Goal: Task Accomplishment & Management: Use online tool/utility

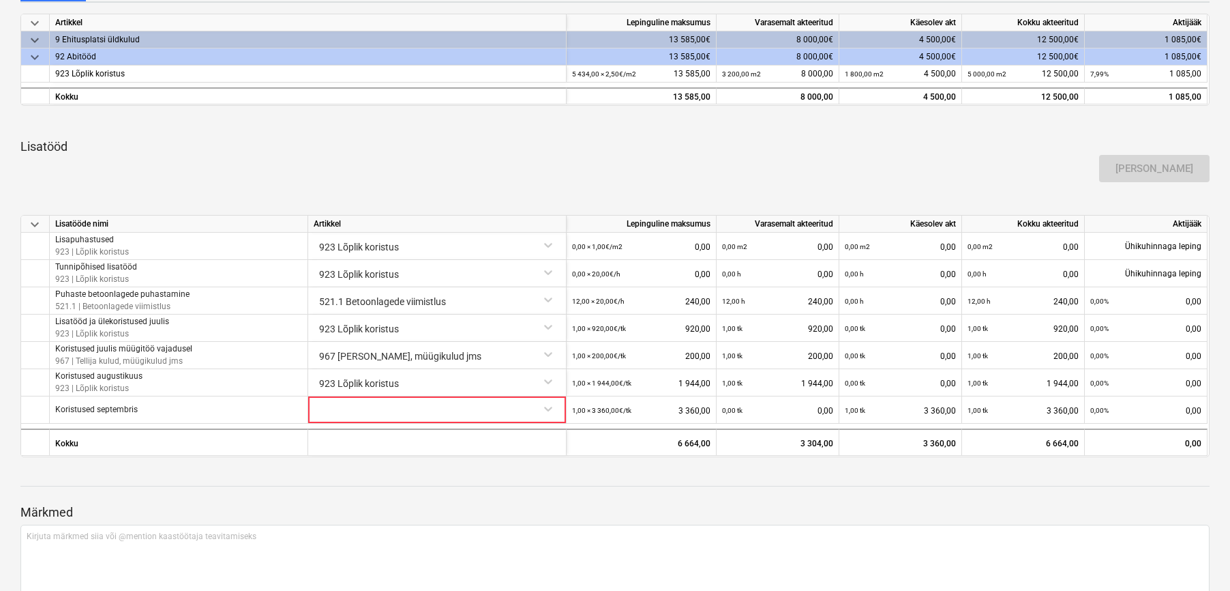
scroll to position [363, 0]
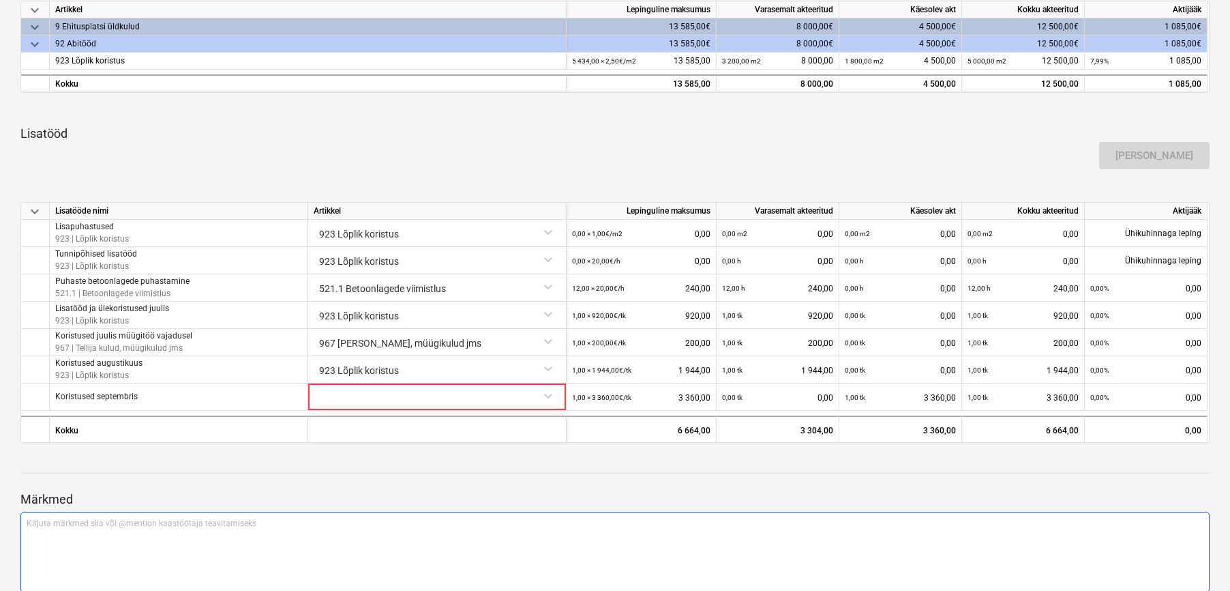
click at [134, 540] on div "Kirjuta märkmed siia või @mention kaastöötaja teavitamiseks ﻿" at bounding box center [614, 551] width 1189 height 80
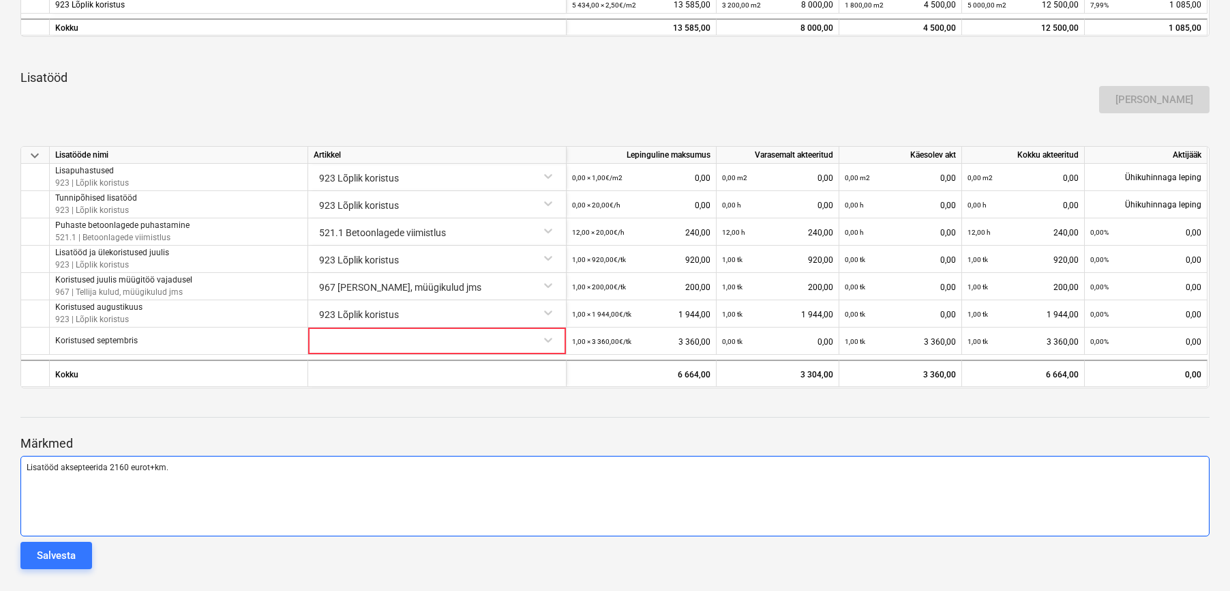
click at [106, 462] on span "Lisatööd aksepteerida 2160 eurot+km." at bounding box center [98, 467] width 142 height 10
click at [199, 466] on p "Lisatööd aksepteeritav 2160 eurot+km." at bounding box center [615, 468] width 1177 height 12
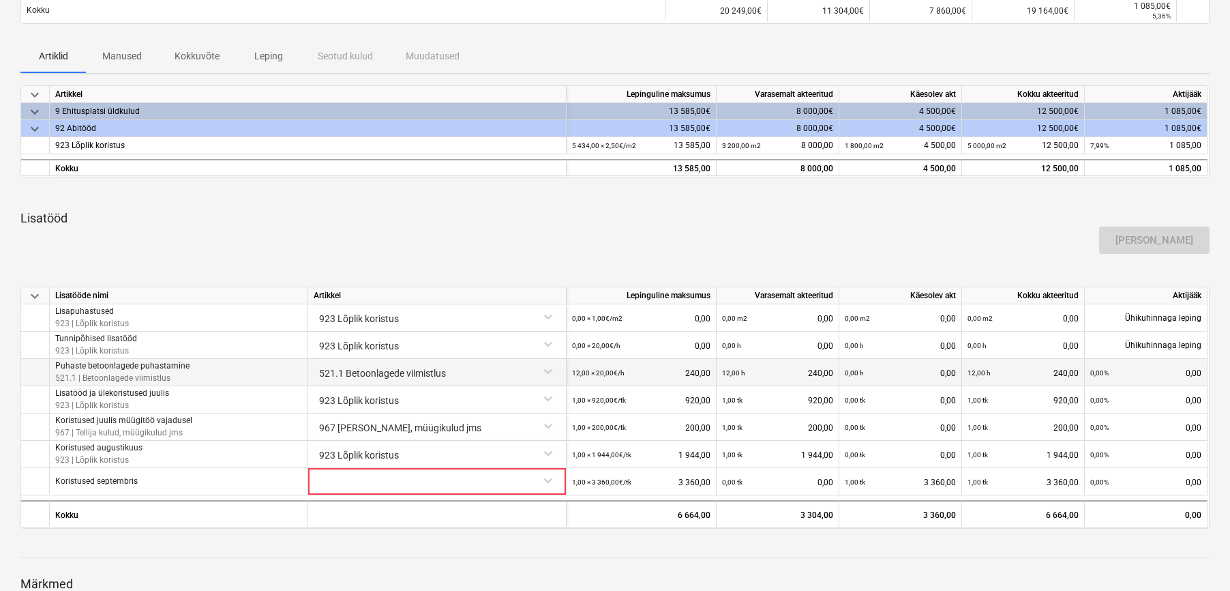
scroll to position [363, 0]
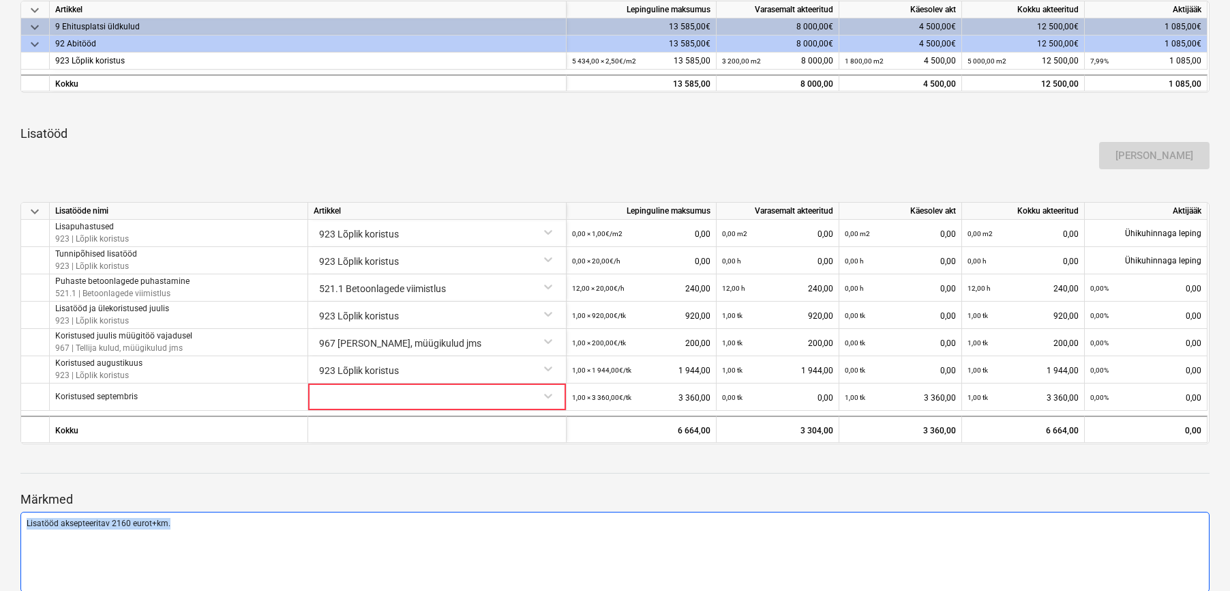
drag, startPoint x: 156, startPoint y: 522, endPoint x: 22, endPoint y: 528, distance: 134.5
click at [22, 528] on div "Lisatööd aksepteeritav 2160 eurot+km." at bounding box center [614, 551] width 1189 height 80
copy span "Lisatööd aksepteeritav 2160 eurot+km."
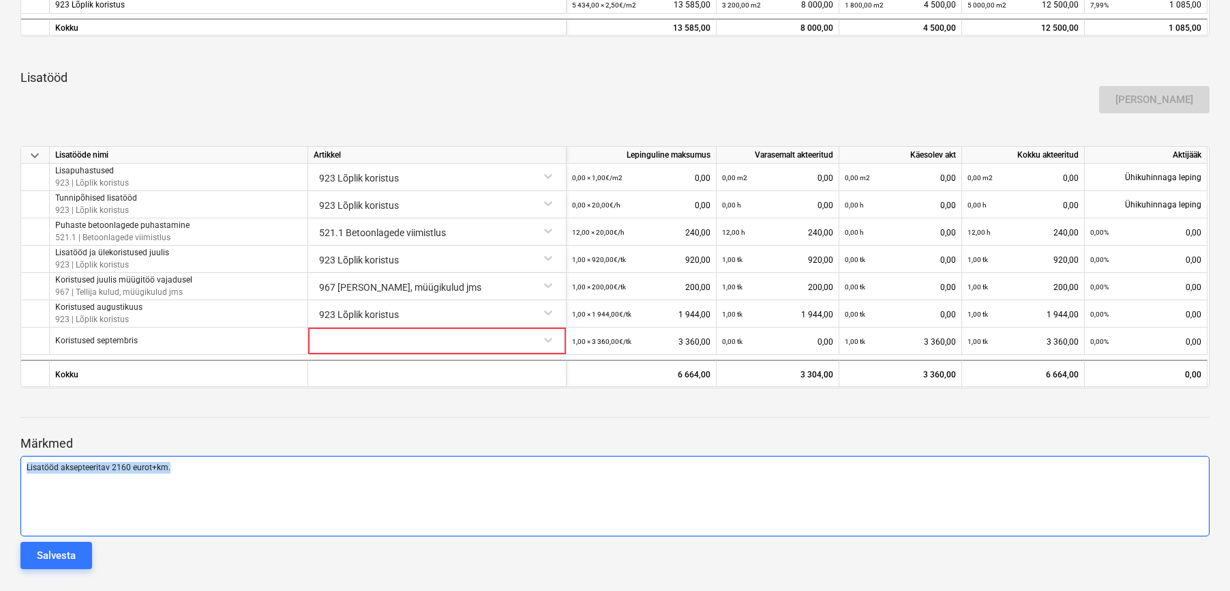
scroll to position [0, 0]
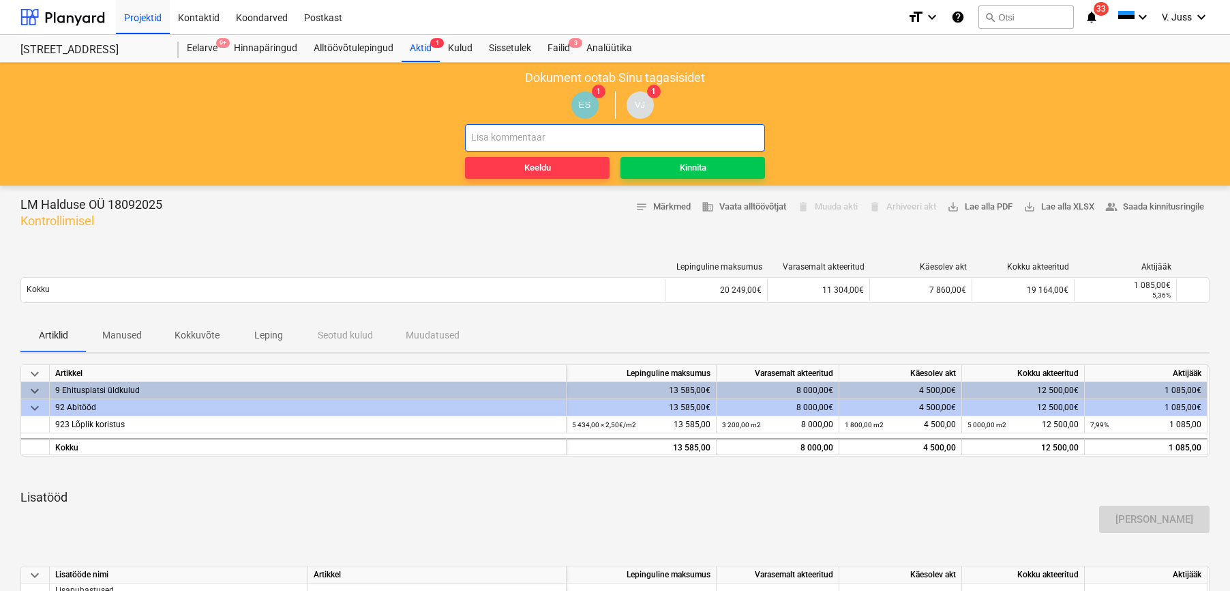
click at [510, 139] on input "text" at bounding box center [615, 137] width 300 height 27
paste input "Lisatööd aksepteeritav 2160 eurot+km."
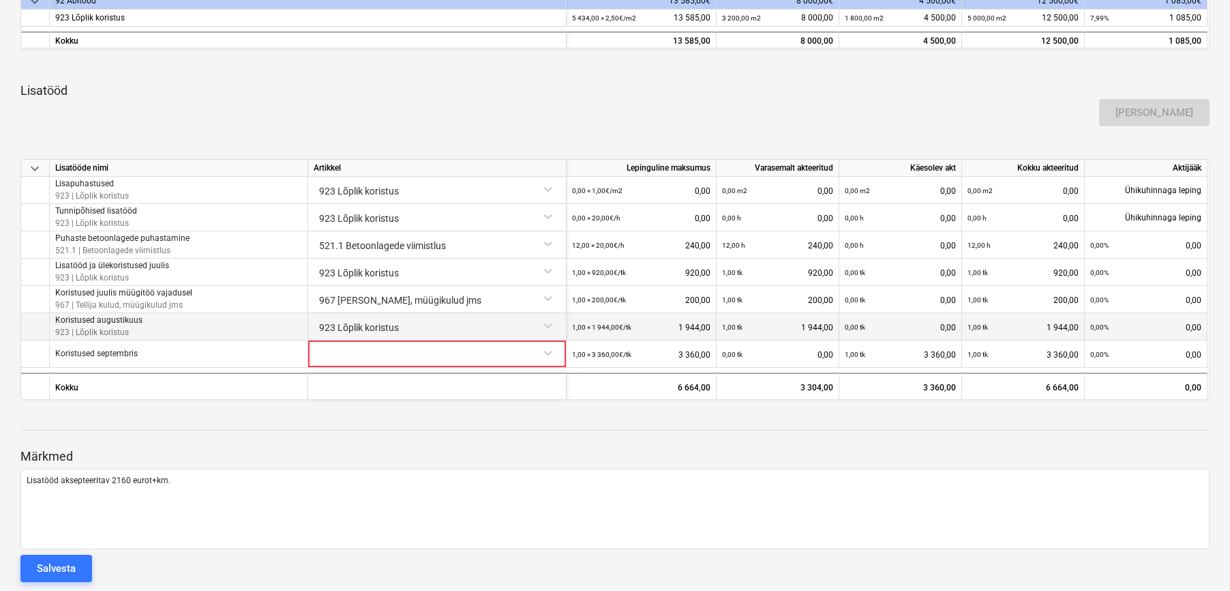
scroll to position [420, 0]
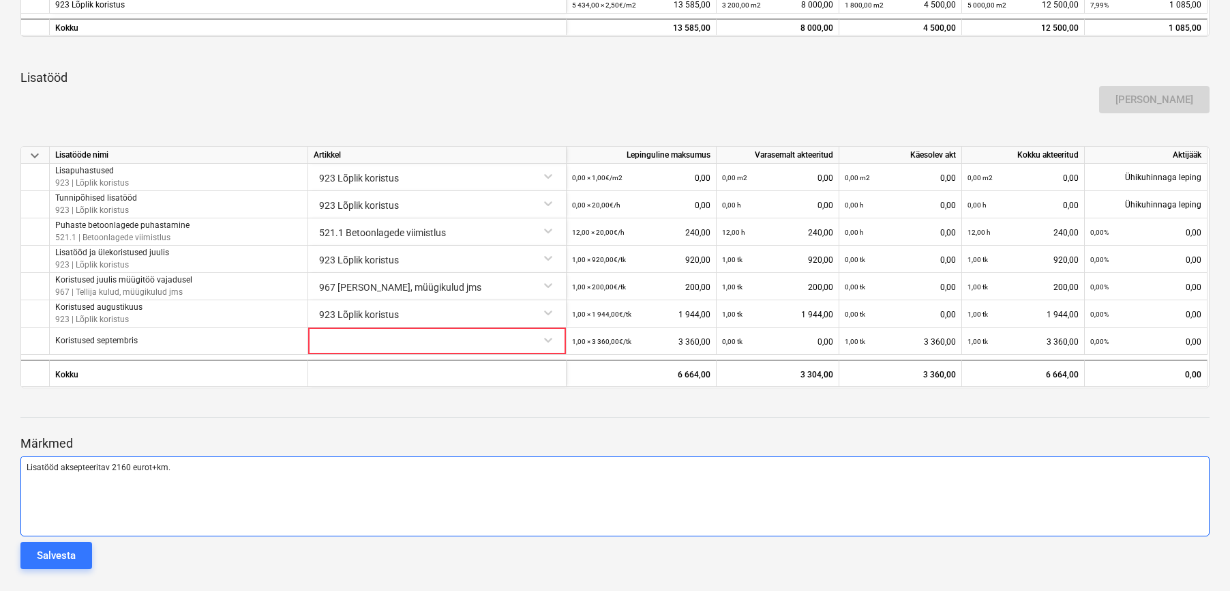
type input "Lisatööd aksepteeritav 2160 eurot+km. ehk 108 tundi."
click at [243, 464] on p "Lisatööd aksepteeritav 2160 eurot+km." at bounding box center [615, 468] width 1177 height 12
click at [326, 464] on span "Lisatööd aksepteeritav 2160 eurot+km. Putukad, ülevaatuse ja üleandmise korteri…" at bounding box center [213, 467] width 373 height 10
click at [396, 467] on span "Lisatööd aksepteeritav 2160 eurot+km. Putukad, ülevaatuse ja üleandmise korteri…" at bounding box center [228, 467] width 402 height 10
click at [481, 462] on p "Lisatööd aksepteeritav 2160 eurot+km. Putukad, ülevaatuse ja üleandmise korteri…" at bounding box center [615, 468] width 1177 height 12
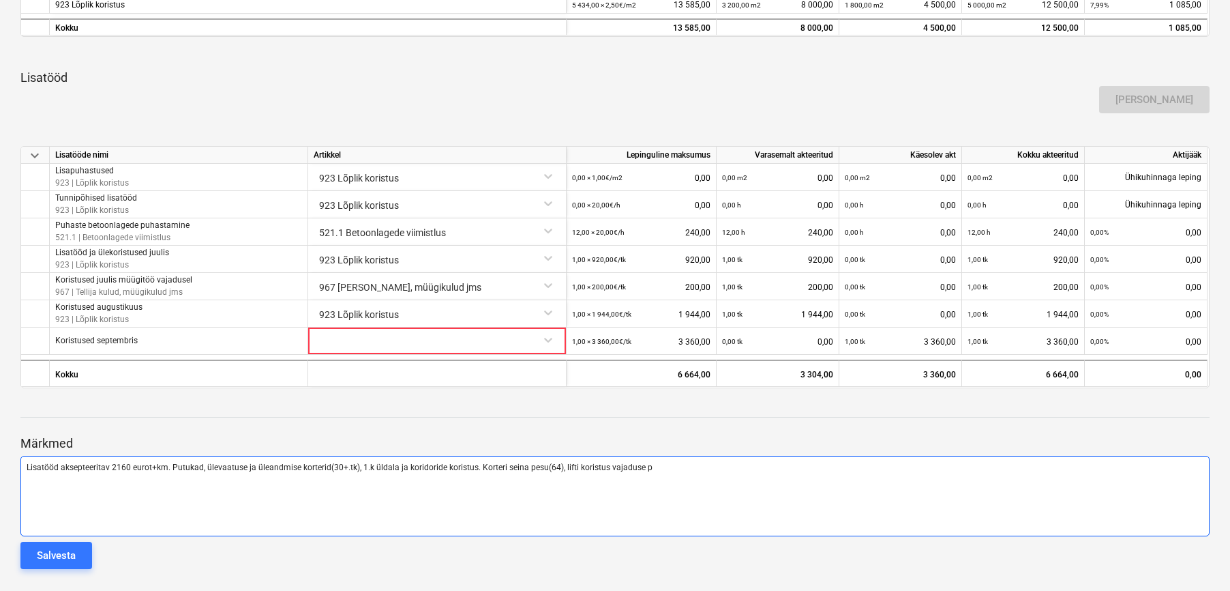
drag, startPoint x: 674, startPoint y: 484, endPoint x: 687, endPoint y: 471, distance: 18.3
click at [678, 481] on p "﻿" at bounding box center [615, 479] width 1177 height 12
click at [688, 470] on p "Lisatööd aksepteeritav 2160 eurot+km. Putukad, ülevaatuse ja üleandmise korteri…" at bounding box center [615, 468] width 1177 height 12
click at [199, 464] on span "Lisatööd aksepteeritav 2160 eurot+km. Putukad, ülevaatuse ja üleandmise korteri…" at bounding box center [404, 467] width 754 height 10
click at [60, 473] on p "﻿" at bounding box center [615, 479] width 1177 height 12
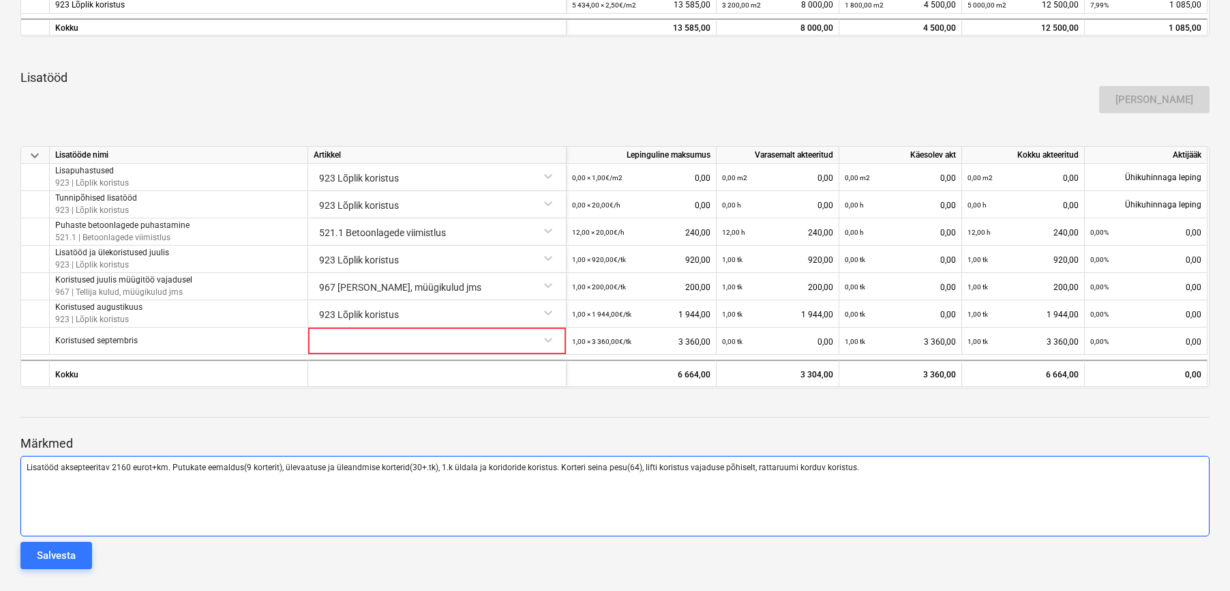
click at [59, 467] on span "Lisatööd aksepteeritav 2160 eurot+km. Putukate eemaldus(9 korterit), ülevaatuse…" at bounding box center [443, 467] width 833 height 10
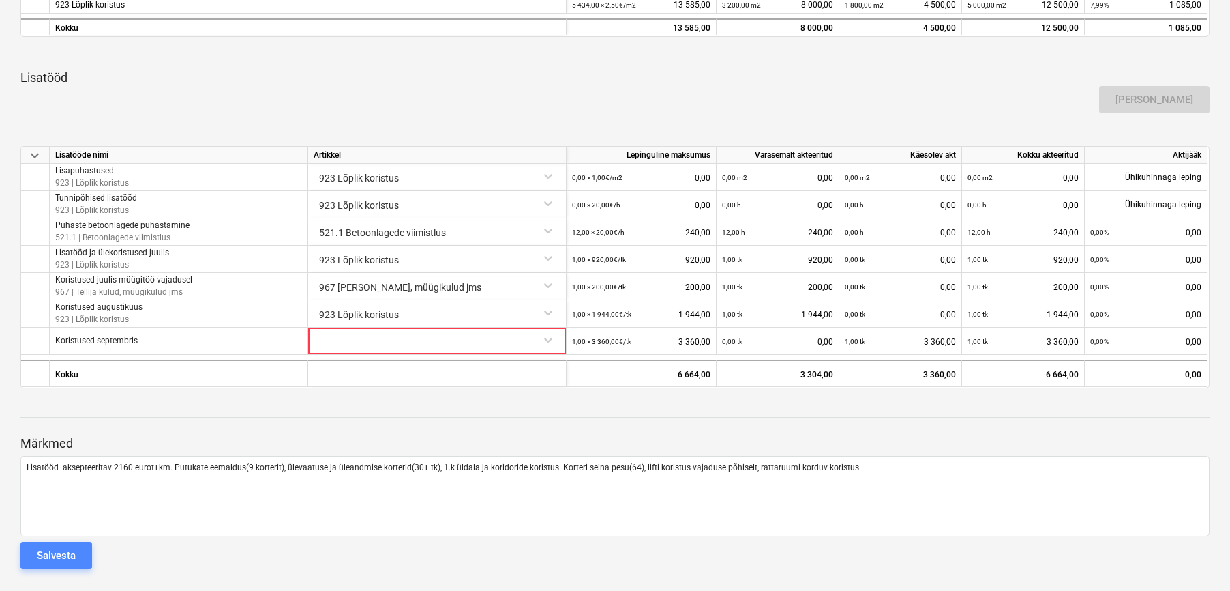
click at [74, 559] on div "Salvesta" at bounding box center [56, 555] width 39 height 18
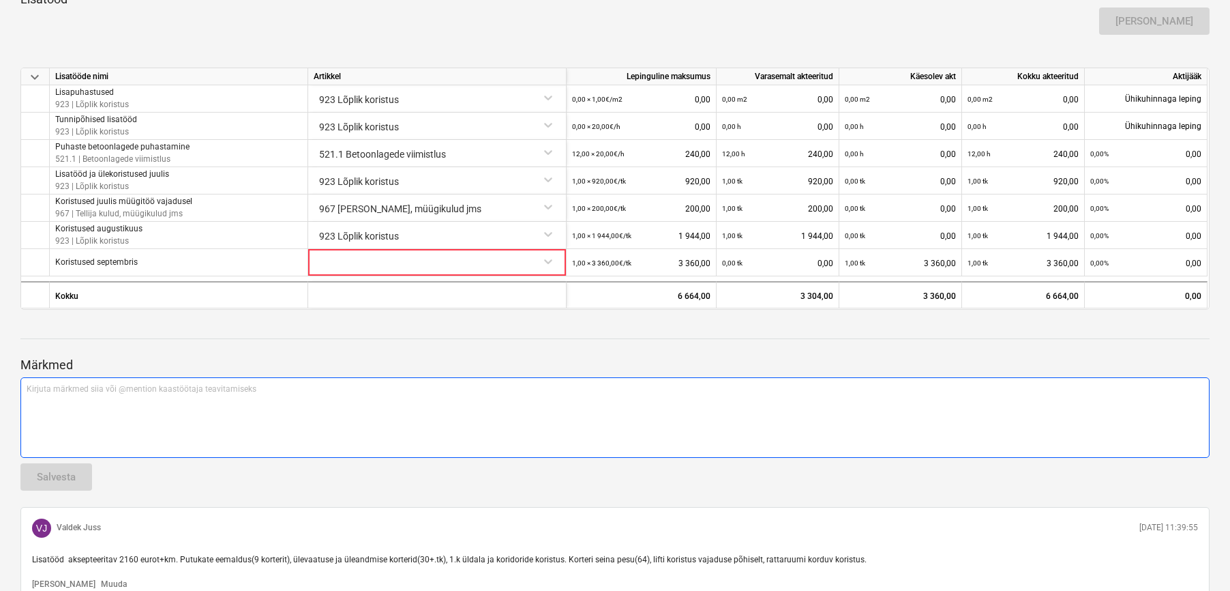
scroll to position [559, 0]
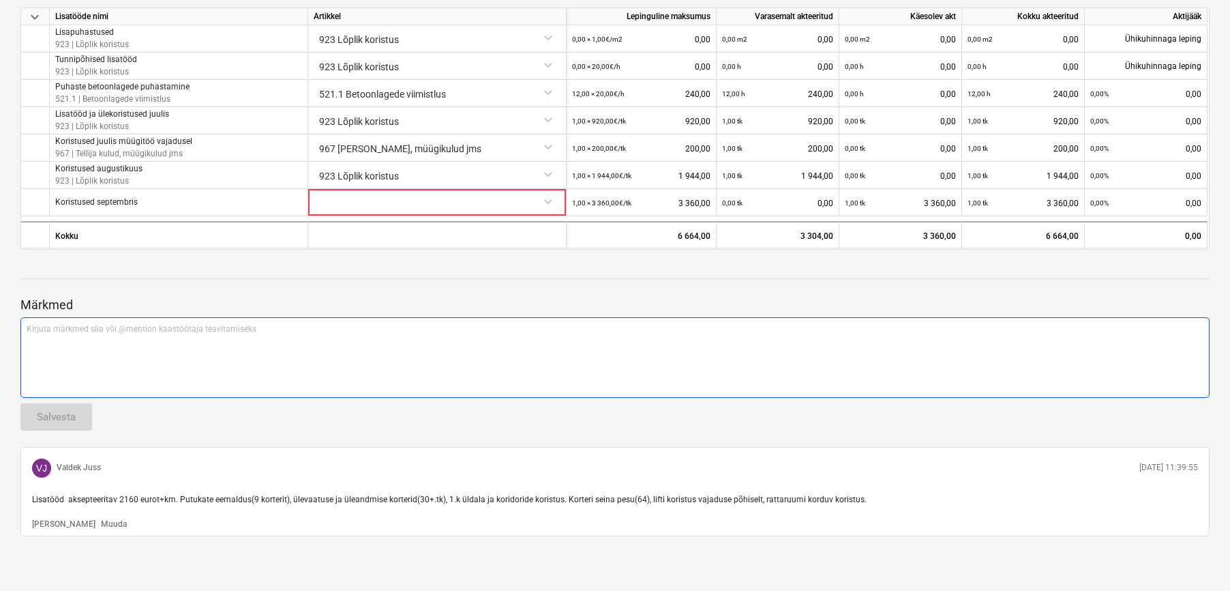
click at [104, 375] on div "Kirjuta märkmed siia või @mention kaastöötaja teavitamiseks ﻿" at bounding box center [614, 357] width 1189 height 80
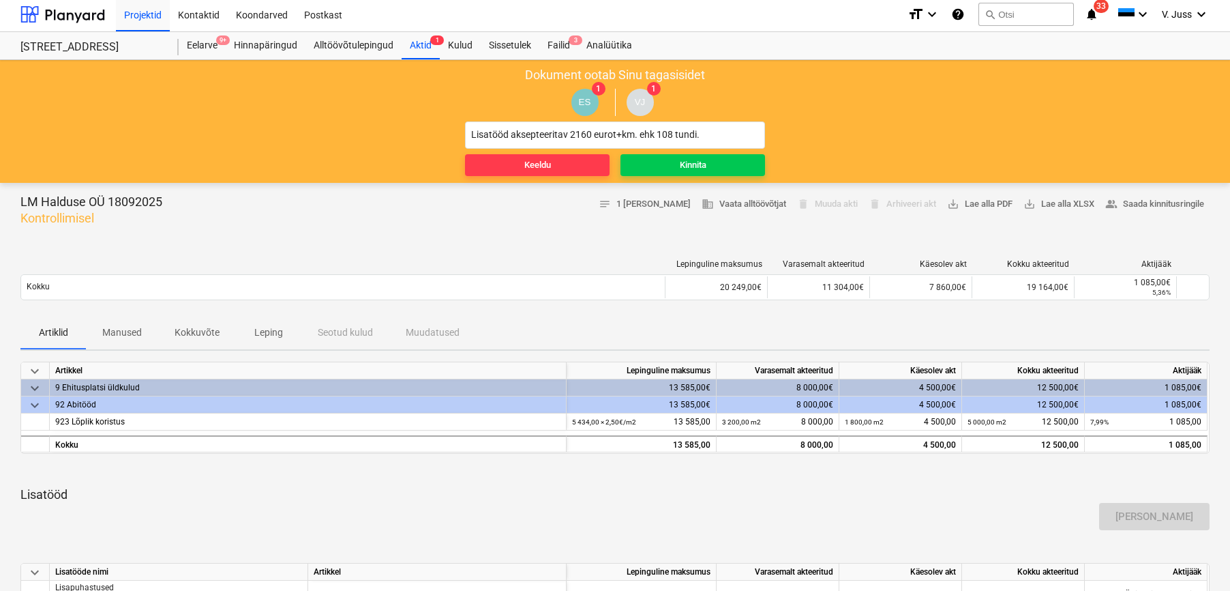
scroll to position [0, 0]
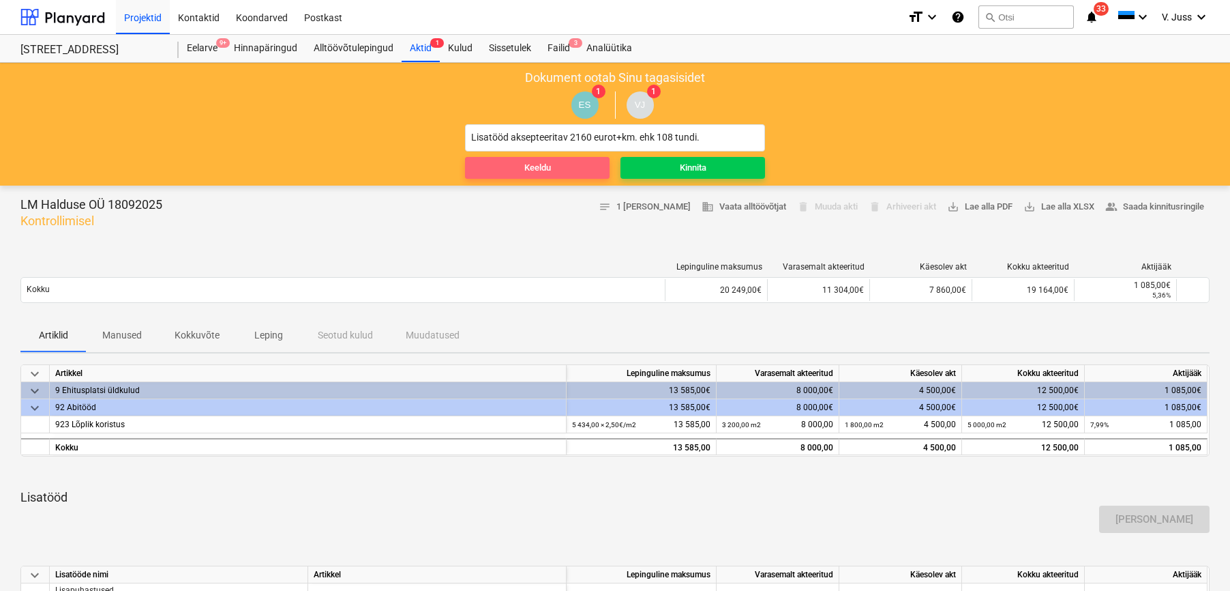
click at [565, 160] on span "Keeldu" at bounding box center [538, 168] width 134 height 16
